Goal: Task Accomplishment & Management: Complete application form

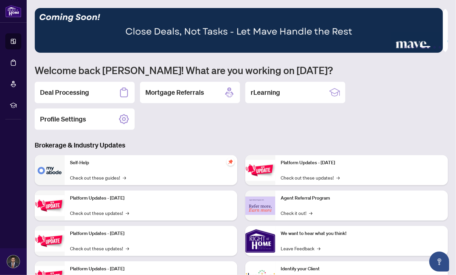
scroll to position [34, 0]
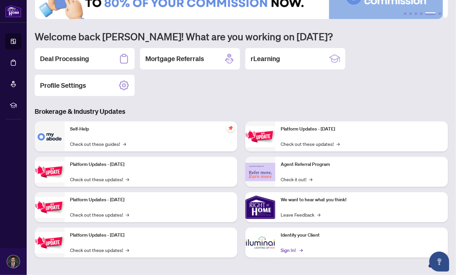
click at [291, 250] on link "Sign In! →" at bounding box center [291, 249] width 21 height 7
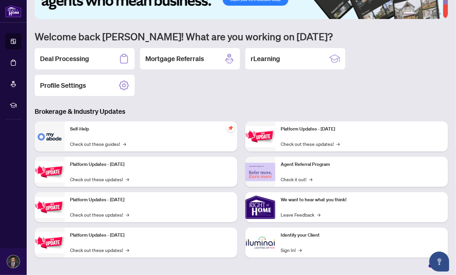
click at [275, 168] on div "Agent Referral Program Check it out! →" at bounding box center [361, 172] width 173 height 30
click at [264, 170] on img at bounding box center [260, 172] width 30 height 18
click at [296, 179] on link "Check it out! →" at bounding box center [297, 178] width 32 height 7
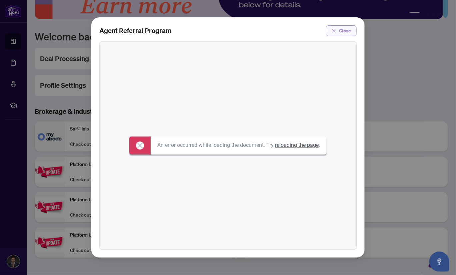
click at [348, 31] on span "Close" at bounding box center [345, 30] width 12 height 11
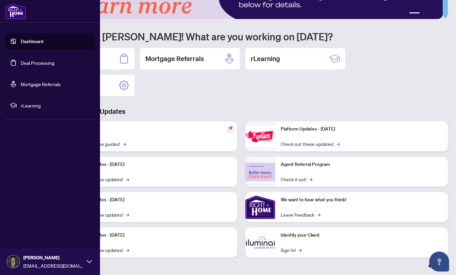
click at [21, 42] on link "Dashboard" at bounding box center [32, 41] width 23 height 6
click at [45, 63] on link "Deal Processing" at bounding box center [38, 63] width 34 height 6
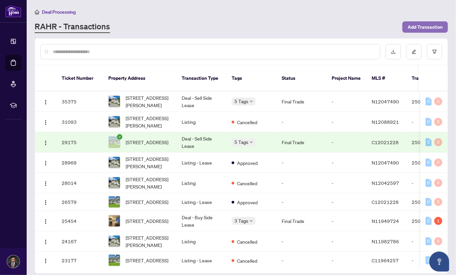
click at [420, 28] on span "Add Transaction" at bounding box center [425, 27] width 35 height 11
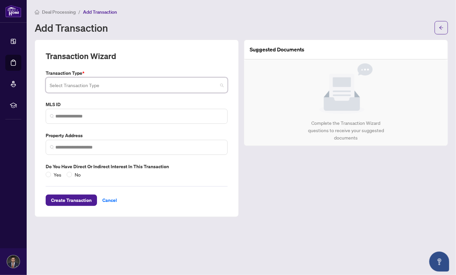
click at [212, 86] on input "search" at bounding box center [134, 86] width 168 height 15
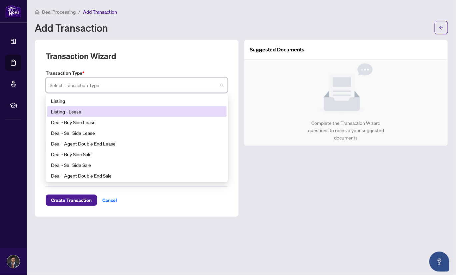
click at [164, 108] on div "Listing - Lease" at bounding box center [137, 111] width 172 height 7
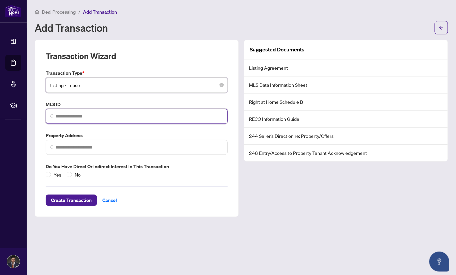
click at [84, 118] on input "search" at bounding box center [139, 116] width 168 height 7
paste input "*********"
type input "*********"
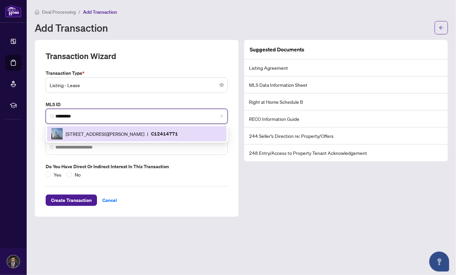
click at [101, 131] on span "[STREET_ADDRESS][PERSON_NAME]" at bounding box center [105, 133] width 79 height 7
type input "**********"
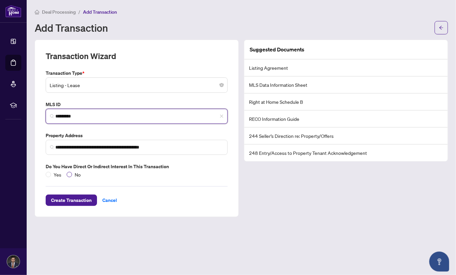
type input "*********"
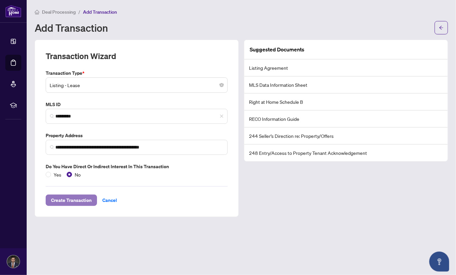
click at [76, 199] on span "Create Transaction" at bounding box center [71, 200] width 41 height 11
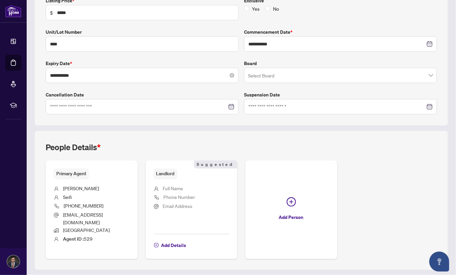
scroll to position [124, 0]
click at [310, 73] on input "search" at bounding box center [337, 76] width 179 height 15
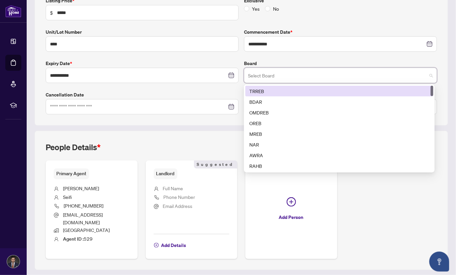
click at [328, 91] on div "TRREB" at bounding box center [339, 90] width 180 height 7
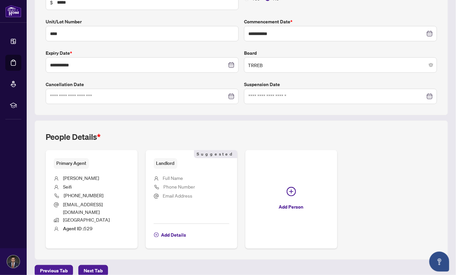
scroll to position [134, 0]
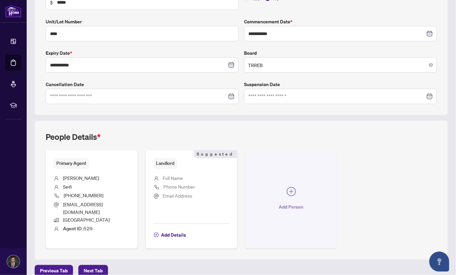
click at [291, 187] on icon "plus-circle" at bounding box center [291, 191] width 9 height 9
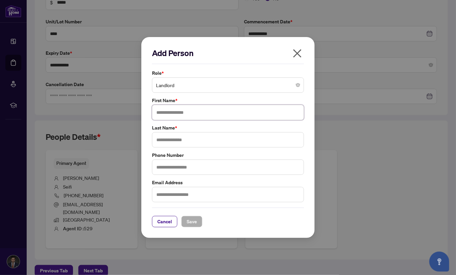
click at [245, 119] on input "text" at bounding box center [228, 112] width 152 height 15
type input "*********"
click at [252, 137] on input "text" at bounding box center [228, 139] width 152 height 15
type input "********"
click at [187, 222] on span "Save" at bounding box center [192, 221] width 10 height 11
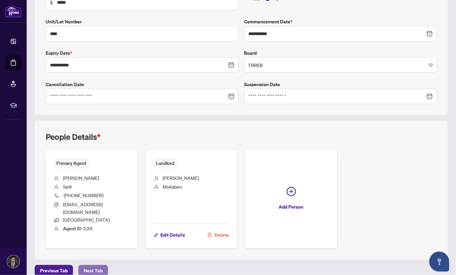
click at [98, 265] on button "Next Tab" at bounding box center [93, 270] width 30 height 11
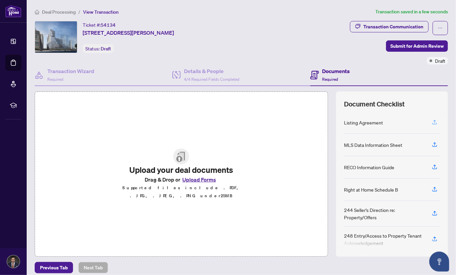
click at [433, 120] on icon "button" at bounding box center [434, 121] width 3 height 3
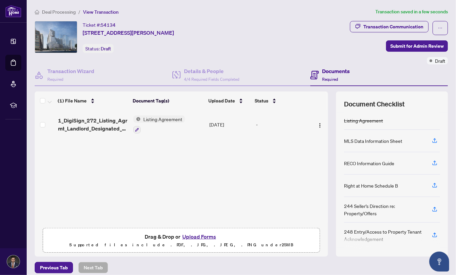
click at [431, 142] on icon "button" at bounding box center [434, 140] width 6 height 6
click at [433, 138] on icon "button" at bounding box center [434, 139] width 3 height 3
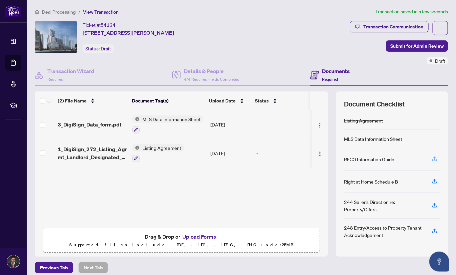
click at [431, 158] on icon "button" at bounding box center [434, 159] width 6 height 6
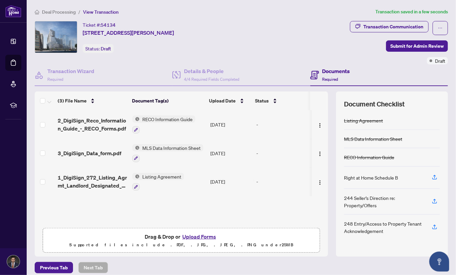
scroll to position [5, 0]
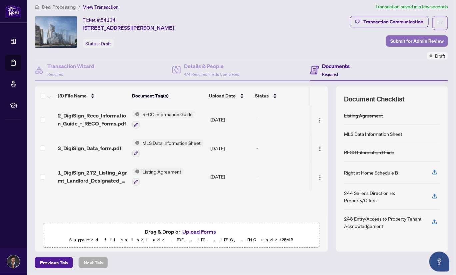
click at [414, 38] on span "Submit for Admin Review" at bounding box center [416, 41] width 53 height 11
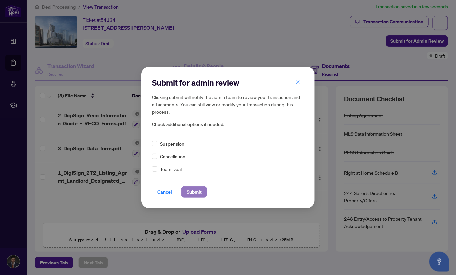
click at [192, 190] on span "Submit" at bounding box center [194, 191] width 15 height 11
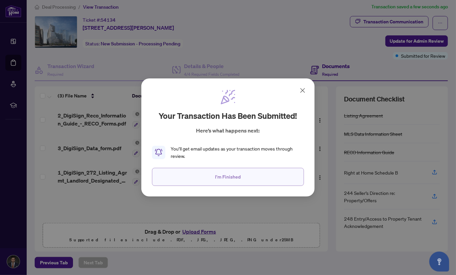
click at [232, 176] on span "I'm Finished" at bounding box center [228, 176] width 26 height 11
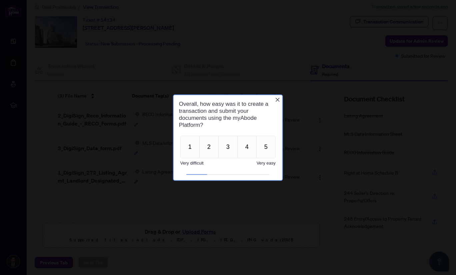
scroll to position [0, 0]
